Goal: Information Seeking & Learning: Find specific fact

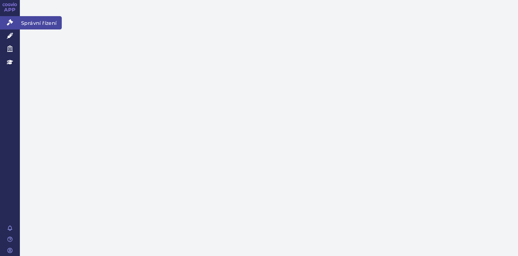
click at [10, 21] on icon at bounding box center [10, 22] width 6 height 6
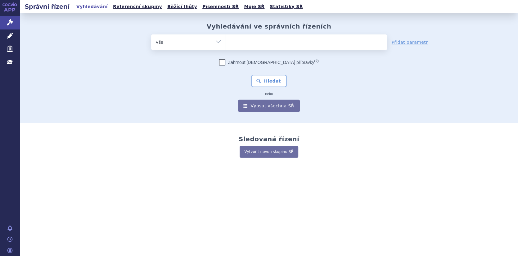
click at [239, 42] on ul at bounding box center [306, 40] width 161 height 13
click at [226, 42] on select at bounding box center [225, 42] width 0 height 16
paste input "0286270"
type input "0286270"
select select "0286270"
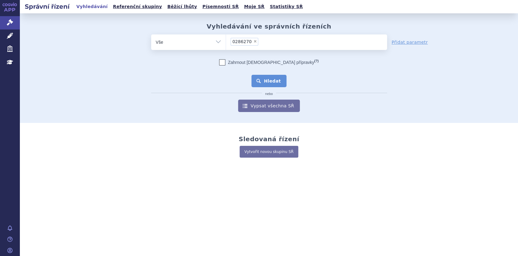
click at [267, 84] on button "Hledat" at bounding box center [268, 81] width 35 height 12
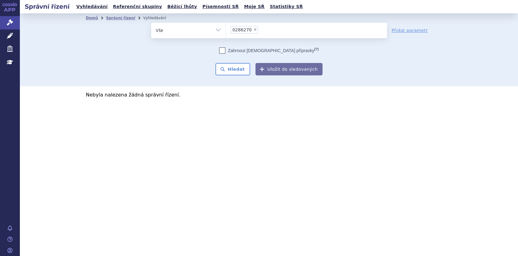
click at [253, 30] on span "×" at bounding box center [255, 30] width 4 height 4
click at [226, 30] on select "0286270" at bounding box center [225, 30] width 0 height 16
select select
click at [236, 30] on ul at bounding box center [306, 29] width 161 height 13
click at [226, 30] on select "0286270" at bounding box center [225, 30] width 0 height 16
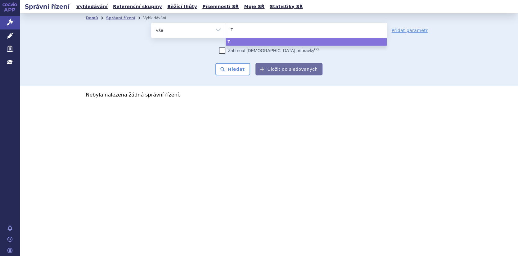
type input "TA"
type input "TAK"
type input "TAKZ"
type input "TAKZH"
type input "TAKZHY"
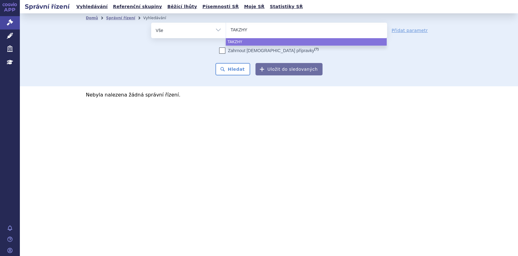
type input "TAKZHYR"
type input "TAKZHYRO"
select select "TAKZHYRO"
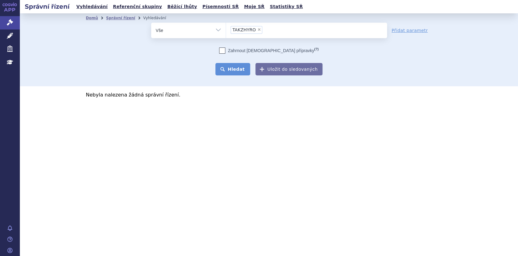
click at [234, 73] on button "Hledat" at bounding box center [232, 69] width 35 height 12
click at [243, 29] on span "TAKZHYRO" at bounding box center [244, 30] width 24 height 4
click at [226, 29] on select "TAKZHYRO" at bounding box center [225, 30] width 0 height 16
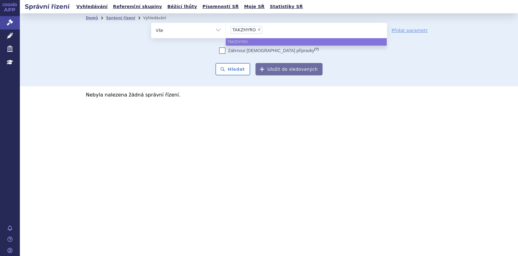
click at [257, 28] on span "×" at bounding box center [259, 30] width 4 height 4
click at [226, 28] on select "TAKZHYRO" at bounding box center [225, 30] width 0 height 16
select select
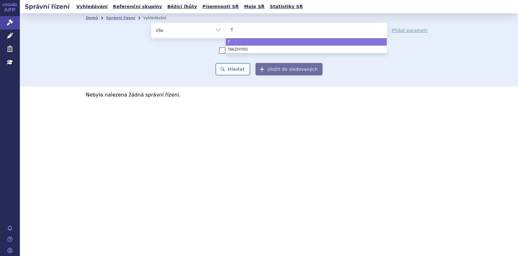
type input "TA"
type input "TAK"
type input "TAKH"
type input "TAKHZ"
type input "TAKHZY"
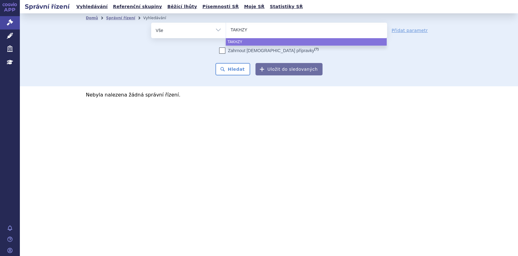
type input "TAKHZYR"
type input "TAKHZYRO"
select select "TAKHZYRO"
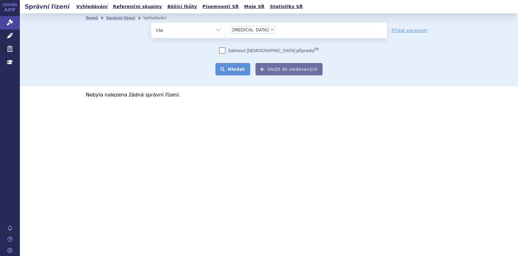
click at [236, 69] on button "Hledat" at bounding box center [232, 69] width 35 height 12
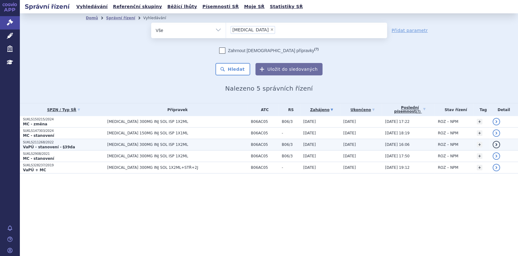
click at [496, 144] on link "detail" at bounding box center [495, 144] width 7 height 7
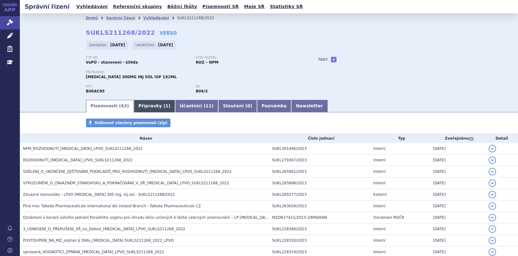
click at [142, 103] on link "Přípravky ( 1 )" at bounding box center [154, 106] width 41 height 12
